Goal: Navigation & Orientation: Find specific page/section

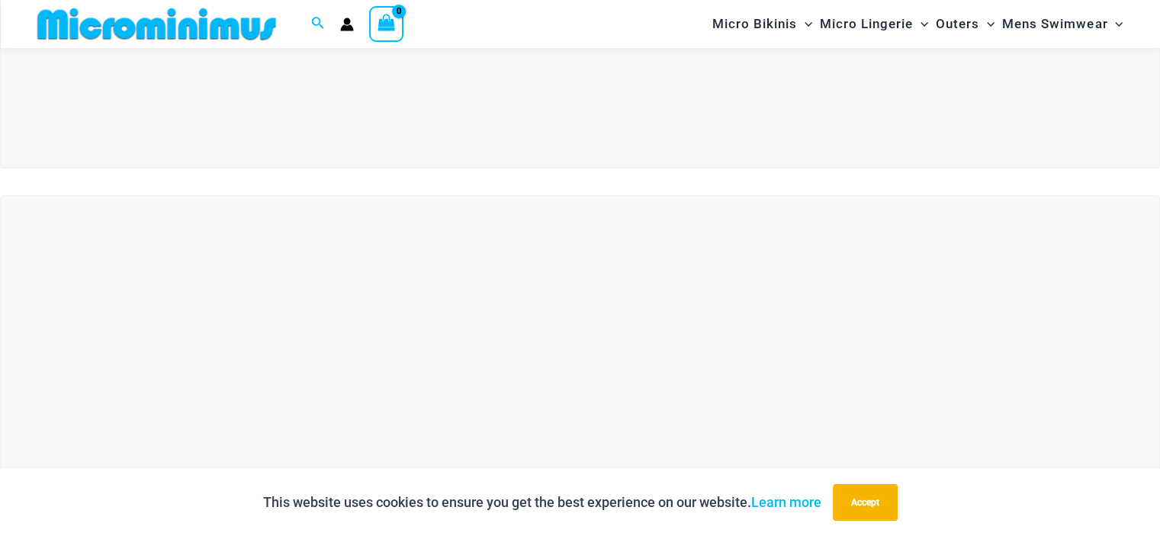
scroll to position [395, 0]
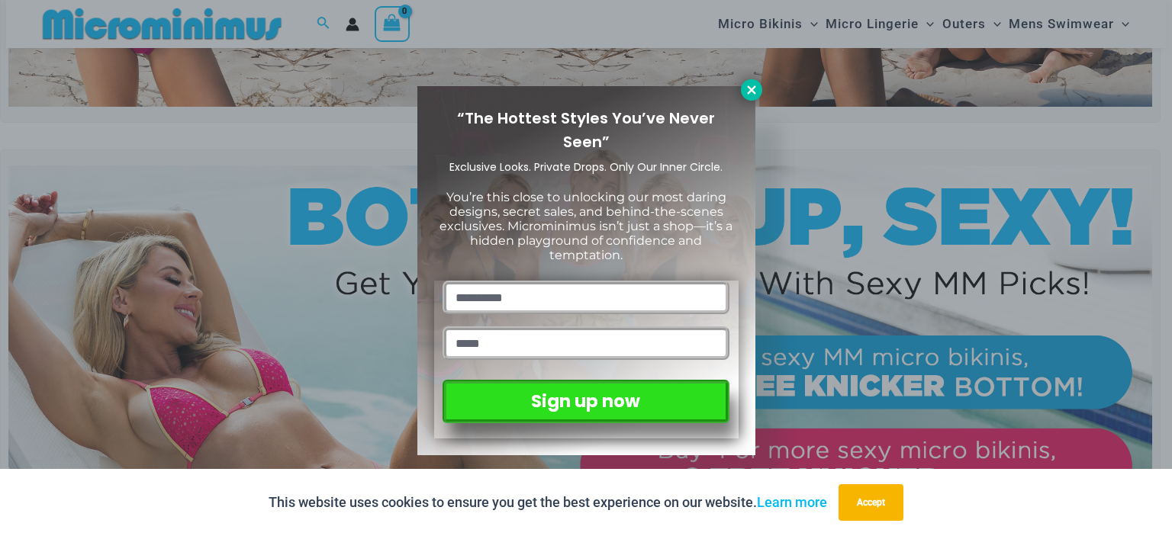
click at [747, 85] on icon at bounding box center [751, 90] width 14 height 14
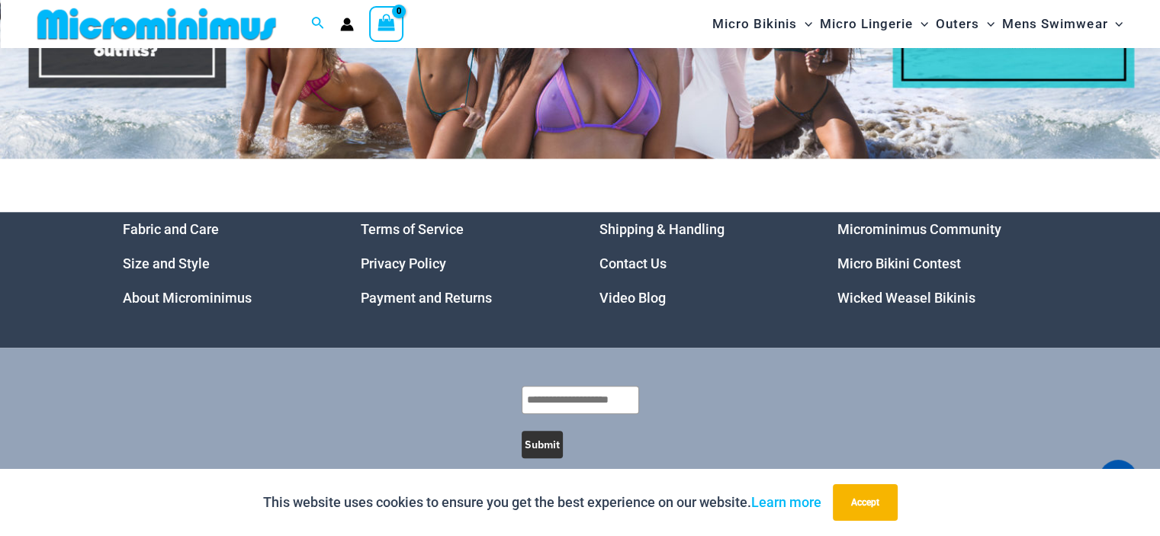
scroll to position [7449, 0]
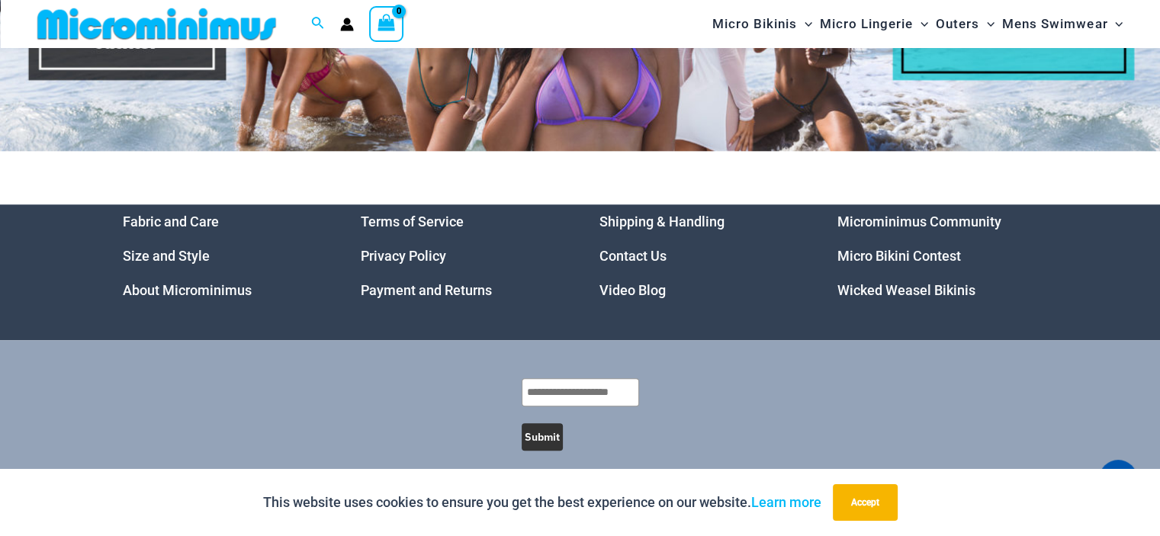
click at [133, 17] on img at bounding box center [156, 24] width 251 height 34
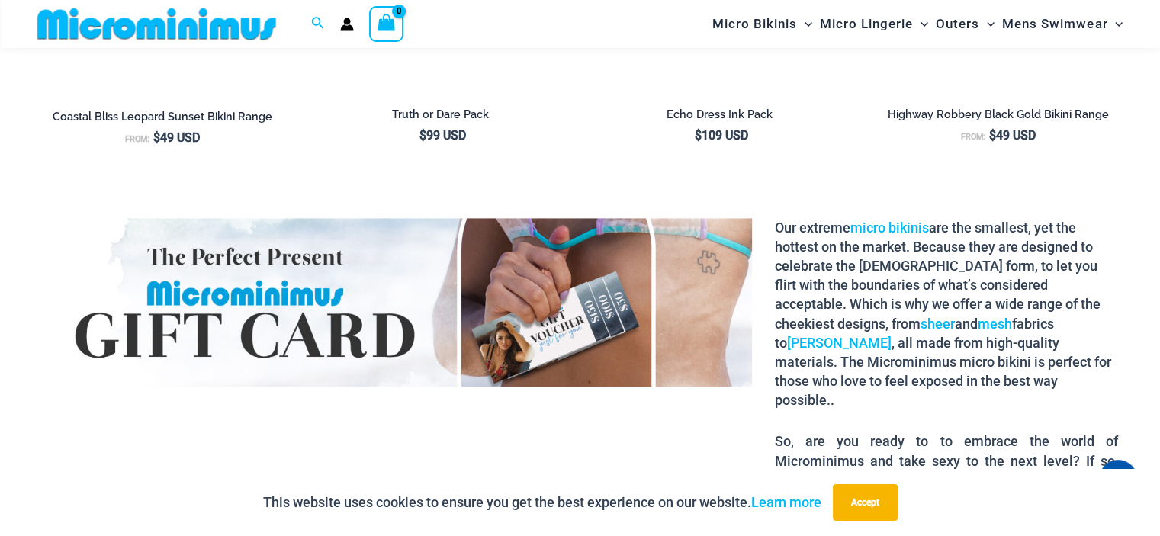
scroll to position [2133, 0]
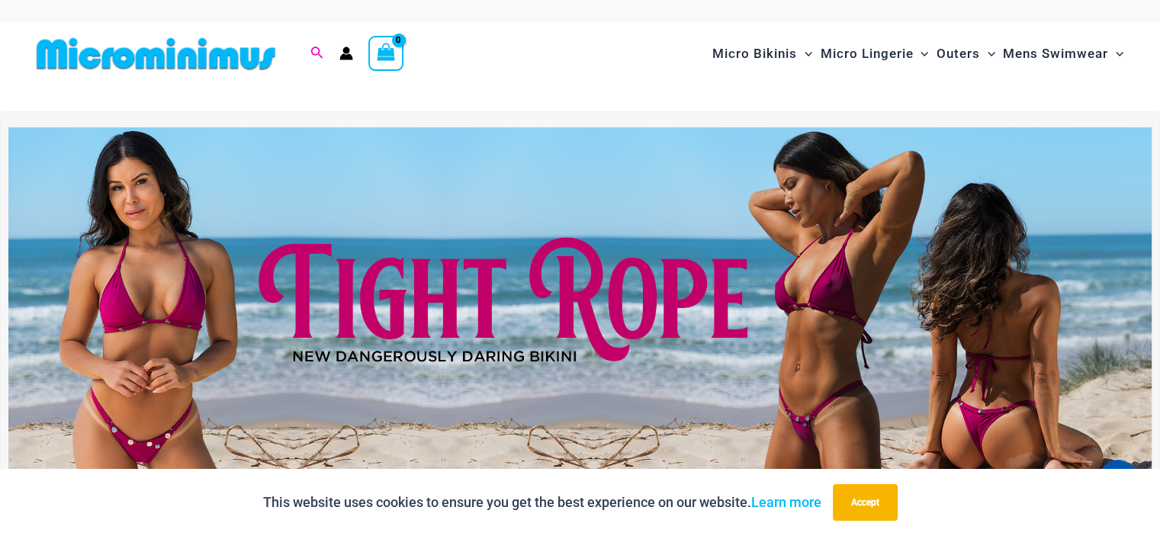
click at [310, 47] on icon "Search icon link" at bounding box center [316, 54] width 12 height 14
